Goal: Transaction & Acquisition: Purchase product/service

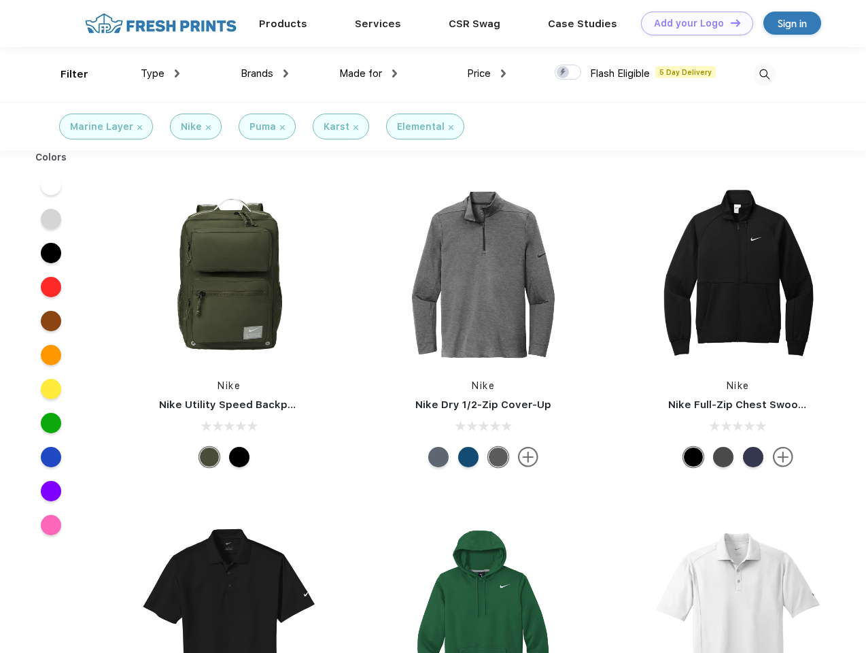
click at [692, 23] on link "Add your Logo Design Tool" at bounding box center [697, 24] width 112 height 24
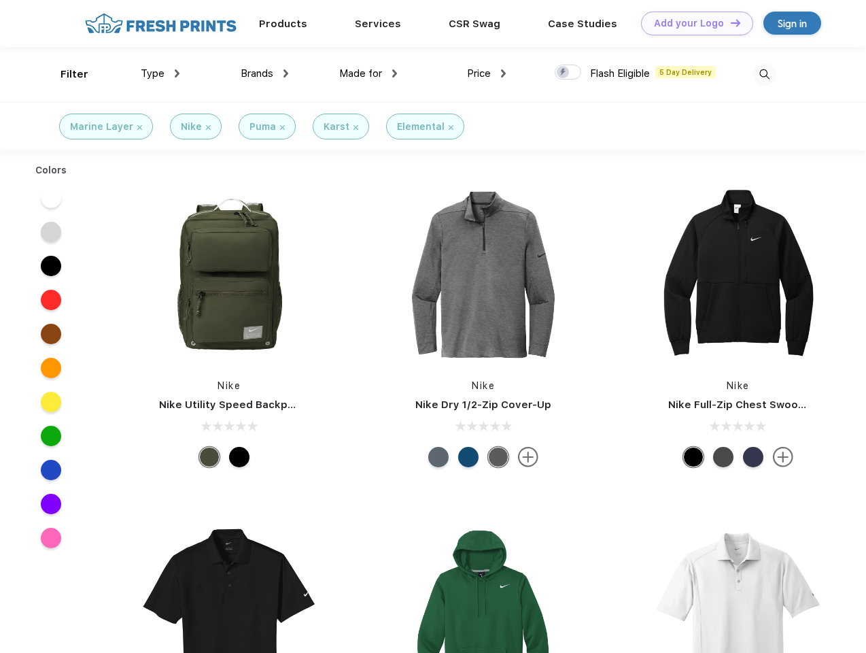
click at [0, 0] on div "Design Tool" at bounding box center [0, 0] width 0 height 0
click at [729, 22] on link "Add your Logo Design Tool" at bounding box center [697, 24] width 112 height 24
click at [65, 74] on div "Filter" at bounding box center [75, 75] width 28 height 16
click at [160, 73] on span "Type" at bounding box center [153, 73] width 24 height 12
click at [264, 73] on span "Brands" at bounding box center [257, 73] width 33 height 12
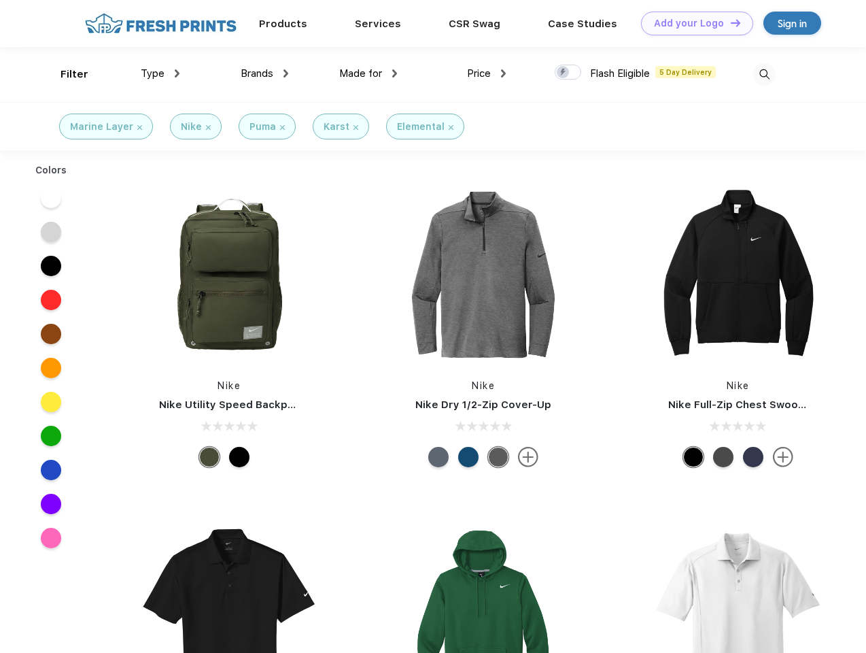
click at [368, 73] on span "Made for" at bounding box center [360, 73] width 43 height 12
click at [487, 73] on span "Price" at bounding box center [479, 73] width 24 height 12
click at [568, 73] on div at bounding box center [568, 72] width 27 height 15
click at [564, 73] on input "checkbox" at bounding box center [559, 68] width 9 height 9
click at [764, 74] on img at bounding box center [764, 74] width 22 height 22
